Goal: Check status: Check status

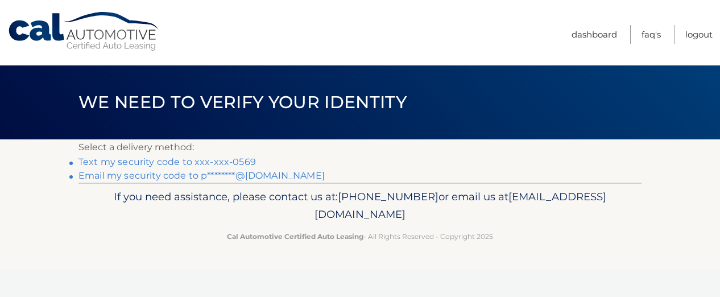
click at [201, 161] on link "Text my security code to xxx-xxx-0569" at bounding box center [166, 161] width 177 height 11
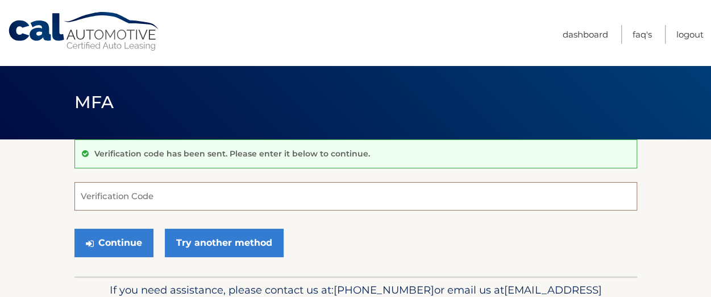
click at [156, 190] on input "Verification Code" at bounding box center [355, 196] width 563 height 28
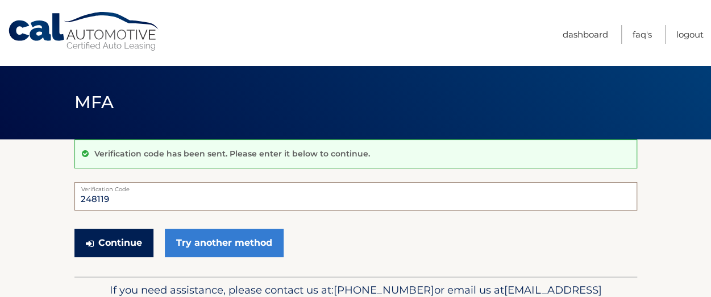
type input "248119"
click at [110, 240] on button "Continue" at bounding box center [113, 243] width 79 height 28
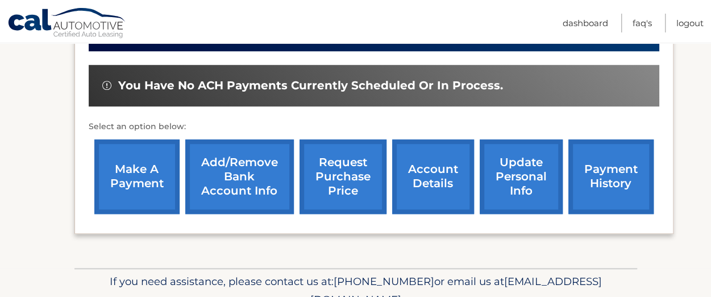
scroll to position [422, 0]
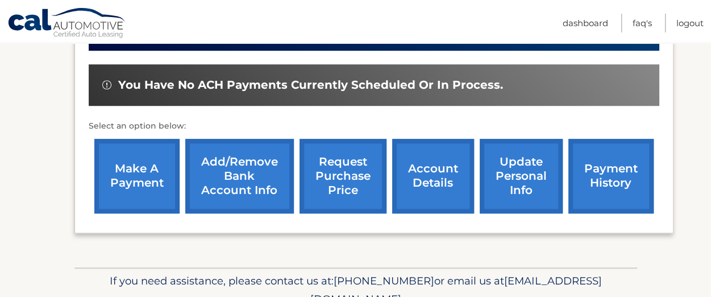
click at [414, 174] on link "account details" at bounding box center [433, 176] width 82 height 74
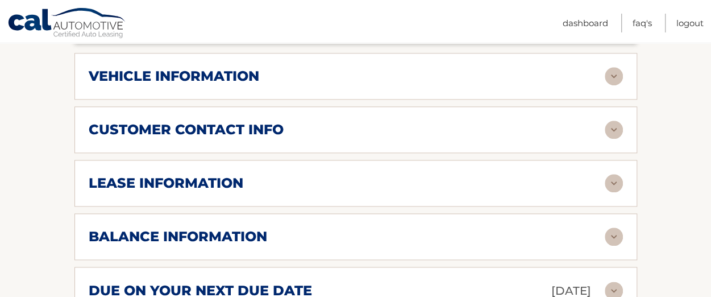
scroll to position [559, 0]
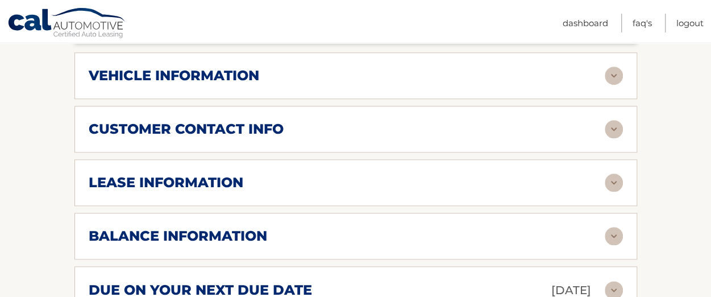
click at [206, 174] on h2 "lease information" at bounding box center [166, 182] width 155 height 17
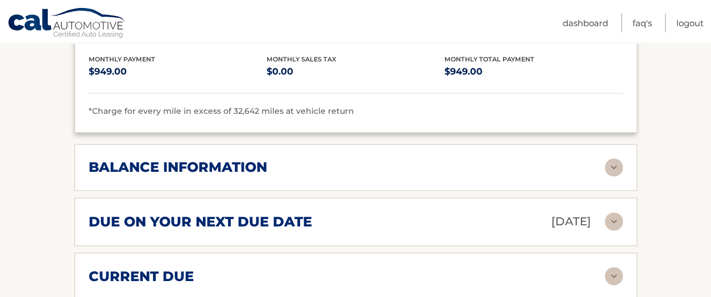
scroll to position [842, 0]
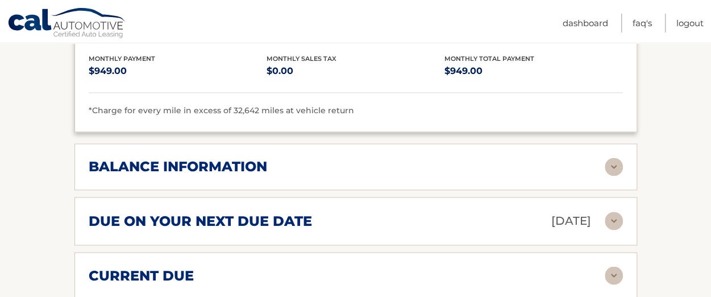
click at [230, 158] on h2 "balance information" at bounding box center [178, 166] width 179 height 17
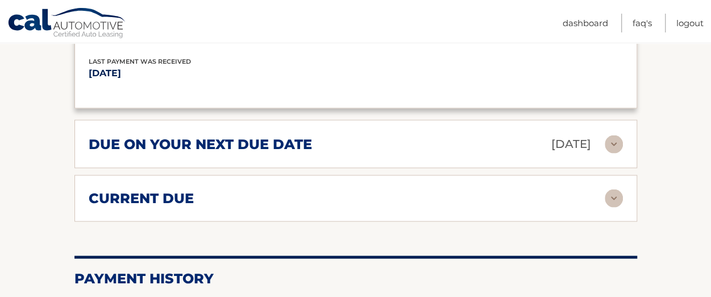
scroll to position [1057, 0]
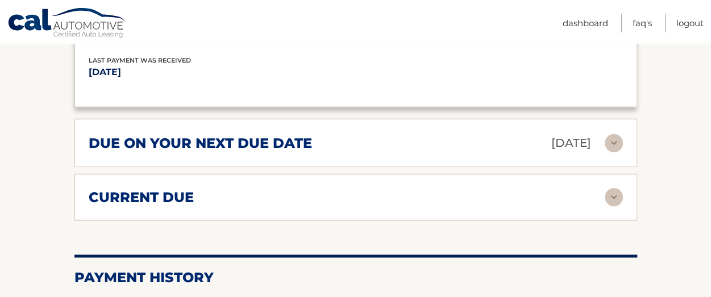
click at [175, 188] on h2 "current due" at bounding box center [141, 196] width 105 height 17
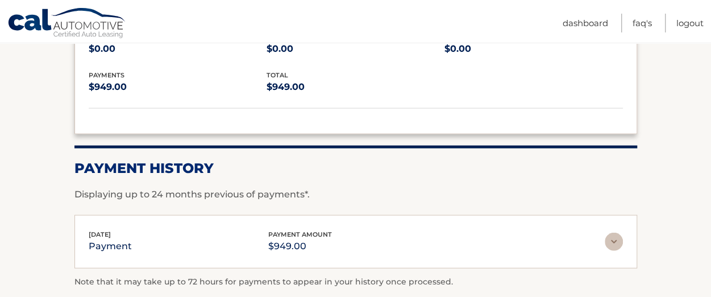
scroll to position [1372, 0]
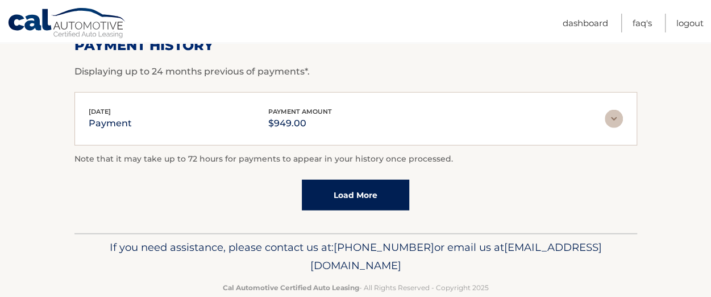
click at [325, 180] on link "Load More" at bounding box center [355, 195] width 107 height 31
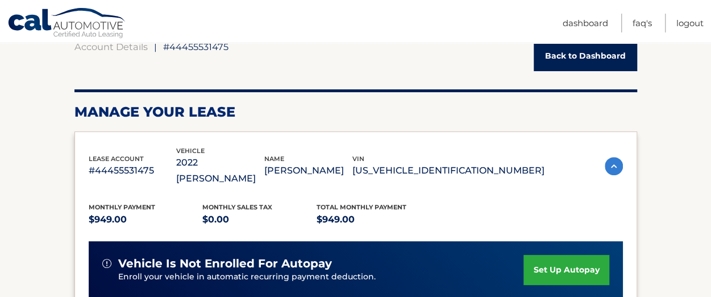
scroll to position [0, 0]
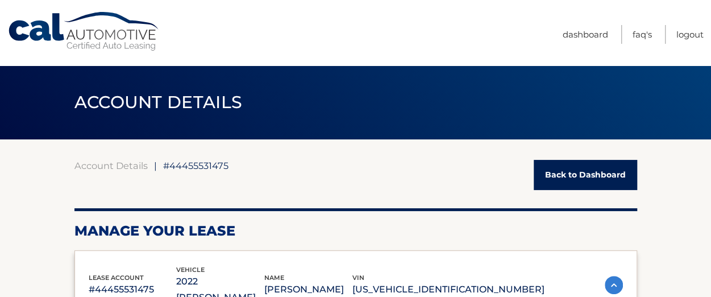
click at [554, 175] on link "Back to Dashboard" at bounding box center [585, 175] width 103 height 30
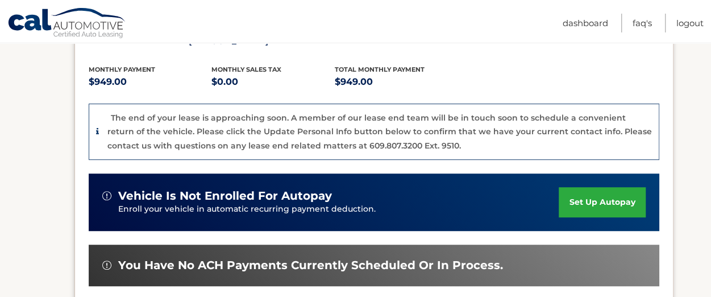
scroll to position [246, 0]
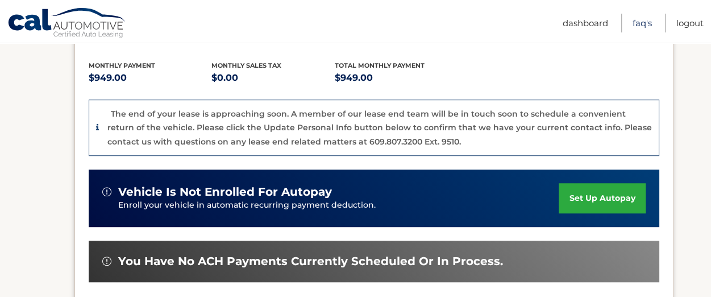
click at [641, 19] on link "FAQ's" at bounding box center [642, 23] width 19 height 19
